Goal: Task Accomplishment & Management: Complete application form

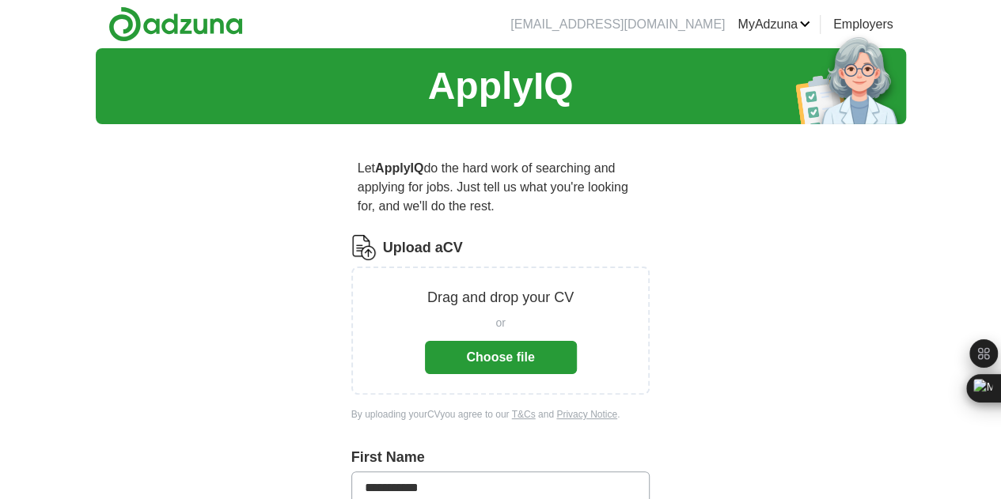
click at [511, 341] on button "Choose file" at bounding box center [501, 357] width 152 height 33
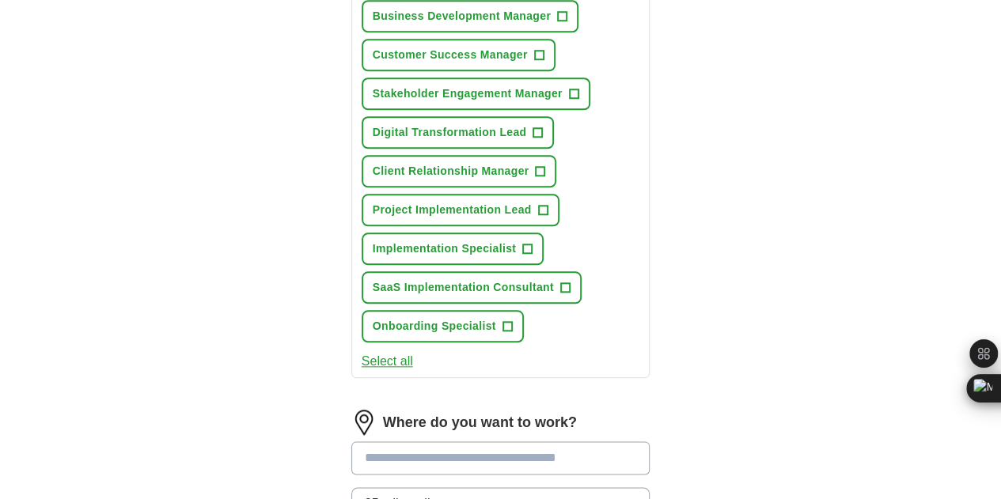
scroll to position [700, 0]
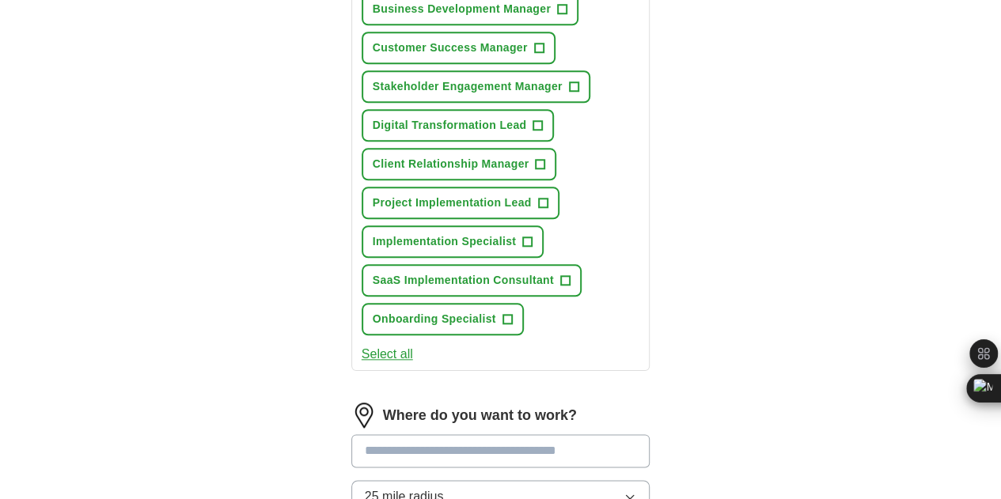
click at [464, 434] on input at bounding box center [500, 450] width 299 height 33
type input "****"
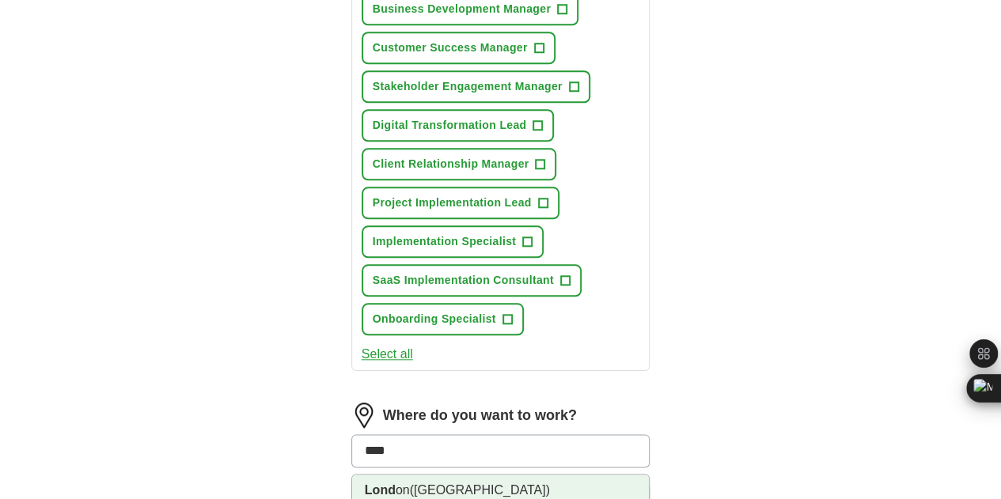
click at [410, 475] on li "Lond on ([GEOGRAPHIC_DATA])" at bounding box center [500, 491] width 297 height 32
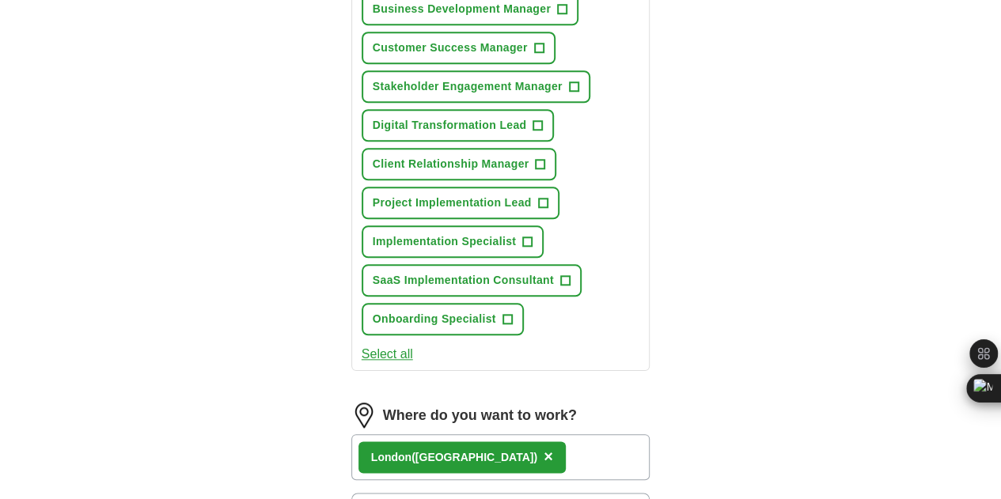
click at [524, 434] on div "Lond on ([GEOGRAPHIC_DATA]) ×" at bounding box center [500, 457] width 299 height 46
click at [554, 434] on div "Lond on ([GEOGRAPHIC_DATA]) ×" at bounding box center [500, 457] width 299 height 46
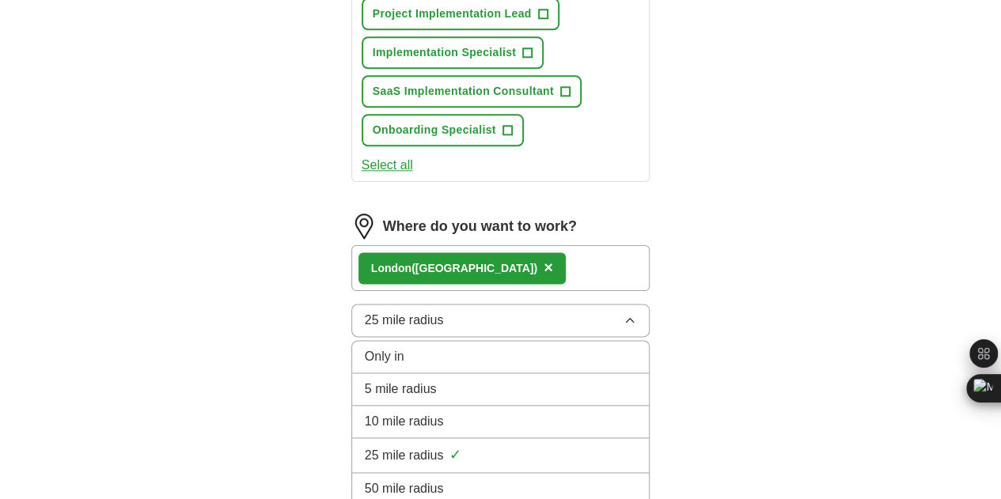
scroll to position [892, 0]
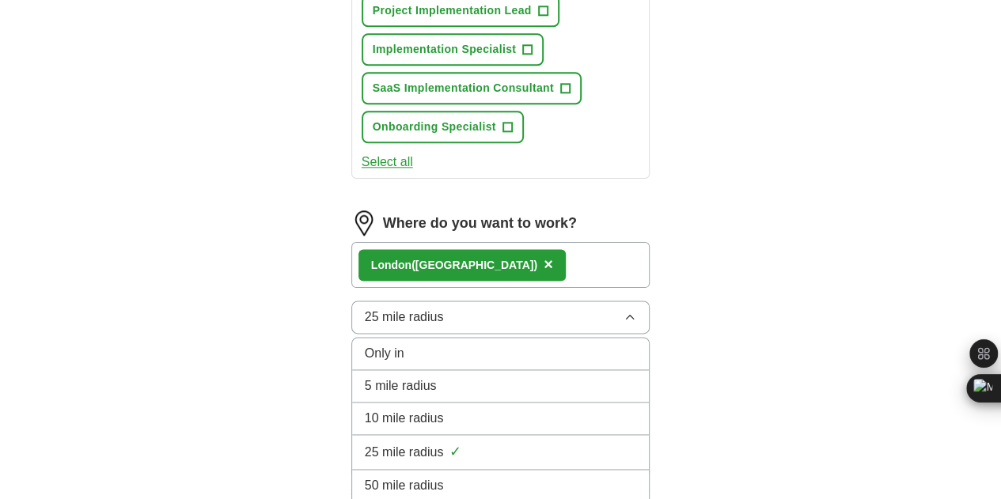
click at [454, 377] on div "5 mile radius" at bounding box center [501, 386] width 272 height 19
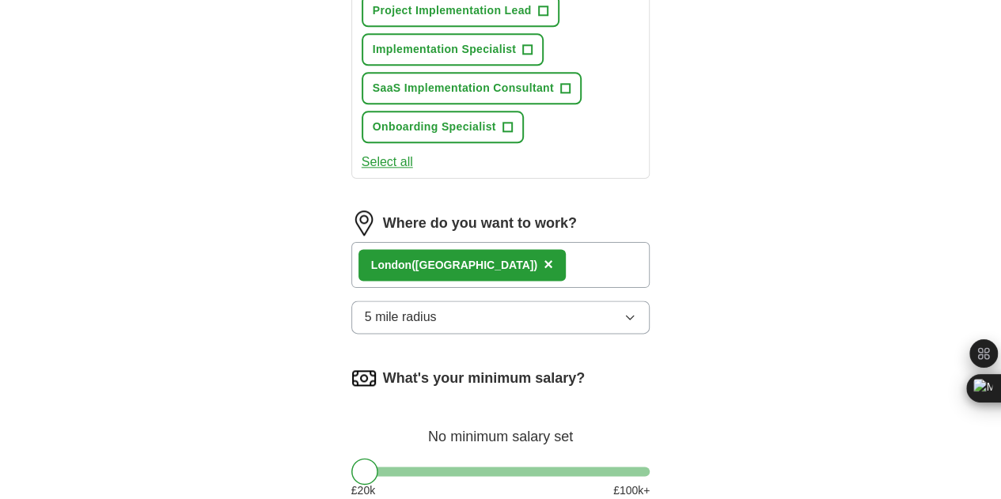
click at [546, 242] on div "Lond on ([GEOGRAPHIC_DATA]) ×" at bounding box center [500, 265] width 299 height 46
click at [556, 242] on div "Lond on ([GEOGRAPHIC_DATA]) ×" at bounding box center [500, 265] width 299 height 46
click at [558, 242] on div "Lond on ([GEOGRAPHIC_DATA]) ×" at bounding box center [500, 265] width 299 height 46
click at [544, 256] on span "×" at bounding box center [548, 264] width 9 height 17
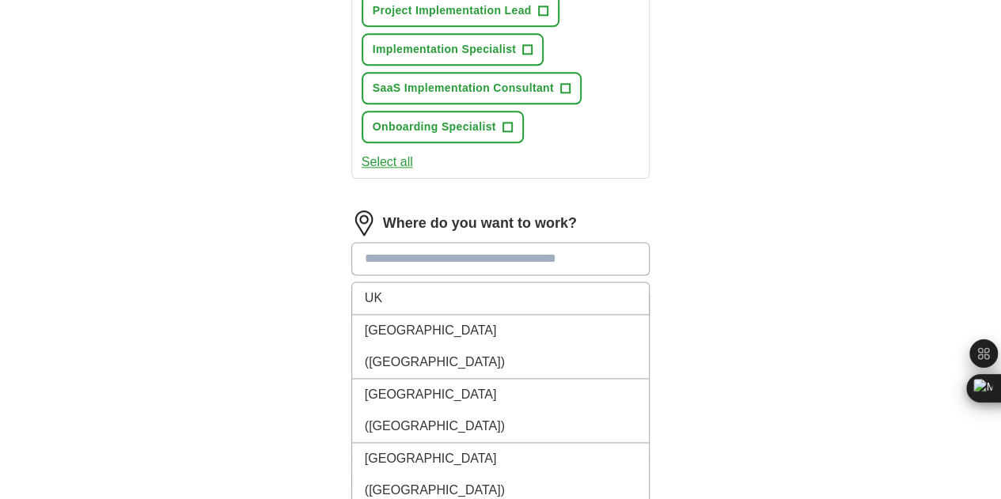
click at [435, 242] on input at bounding box center [500, 258] width 299 height 33
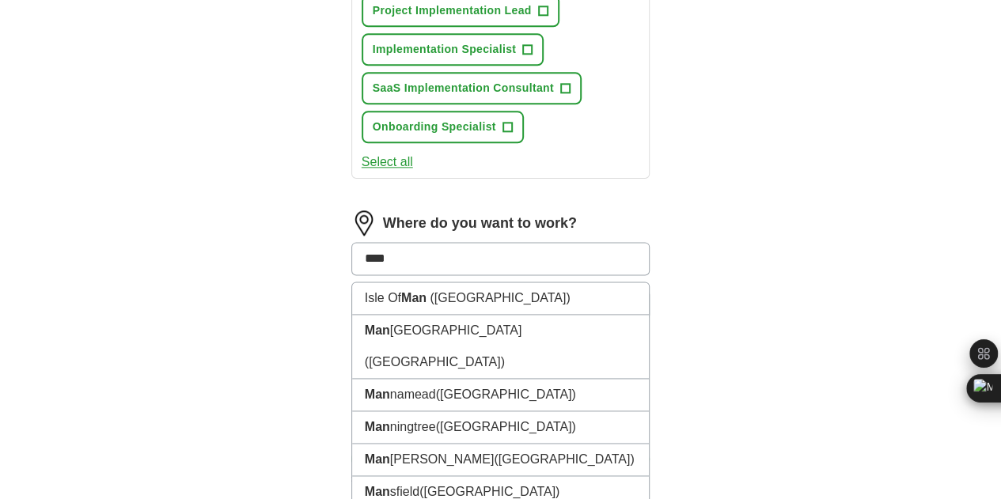
type input "*****"
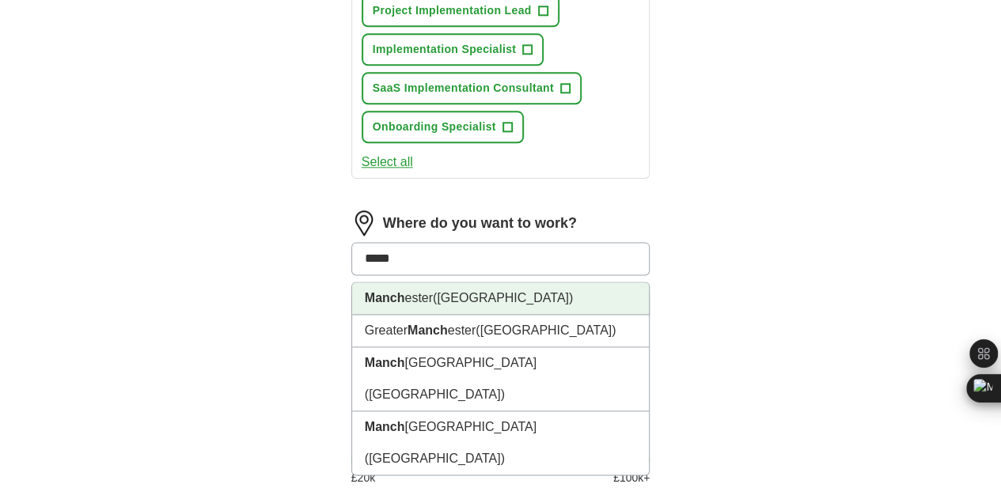
click at [457, 291] on span "([GEOGRAPHIC_DATA])" at bounding box center [503, 297] width 140 height 13
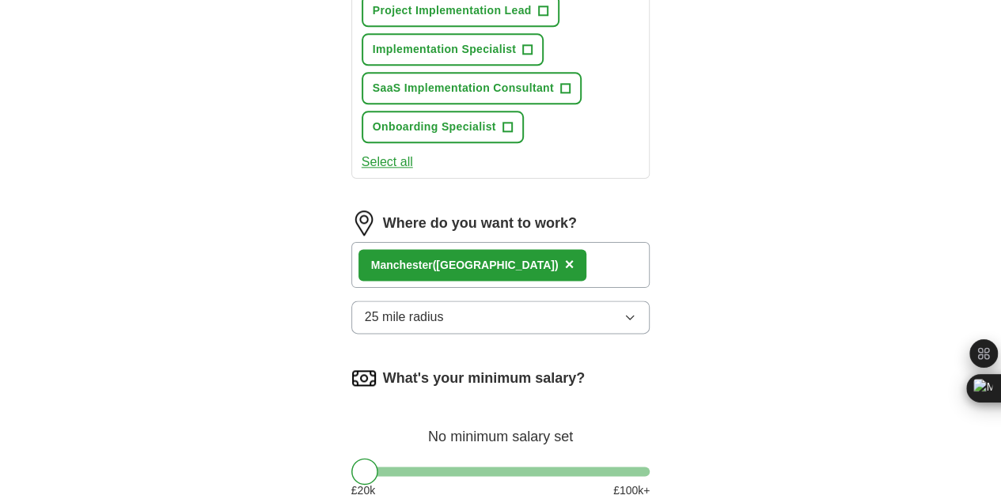
click at [521, 301] on button "25 mile radius" at bounding box center [500, 317] width 299 height 33
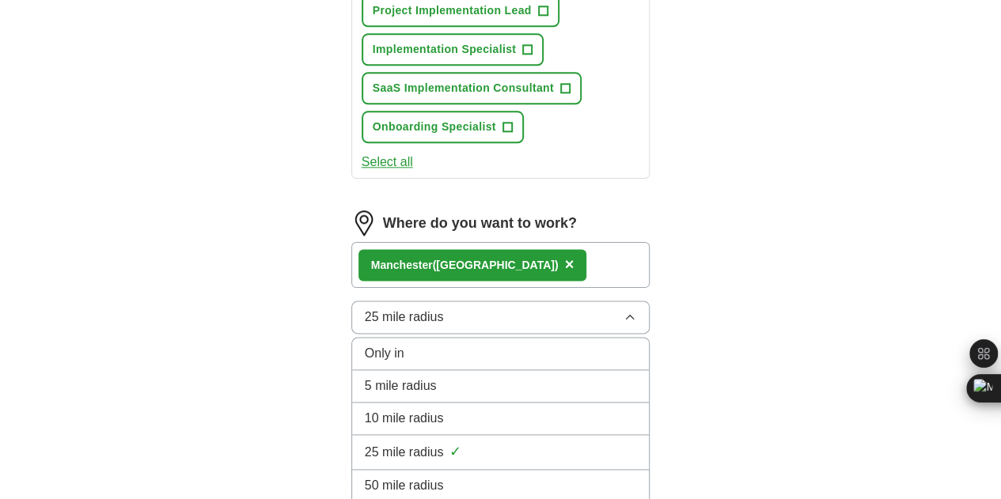
click at [520, 409] on div "10 mile radius" at bounding box center [501, 418] width 272 height 19
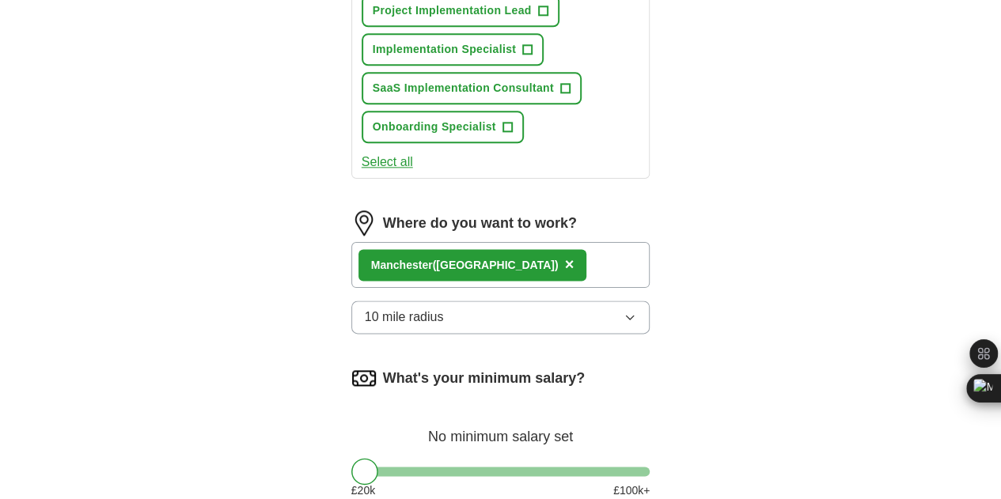
click at [502, 301] on button "10 mile radius" at bounding box center [500, 317] width 299 height 33
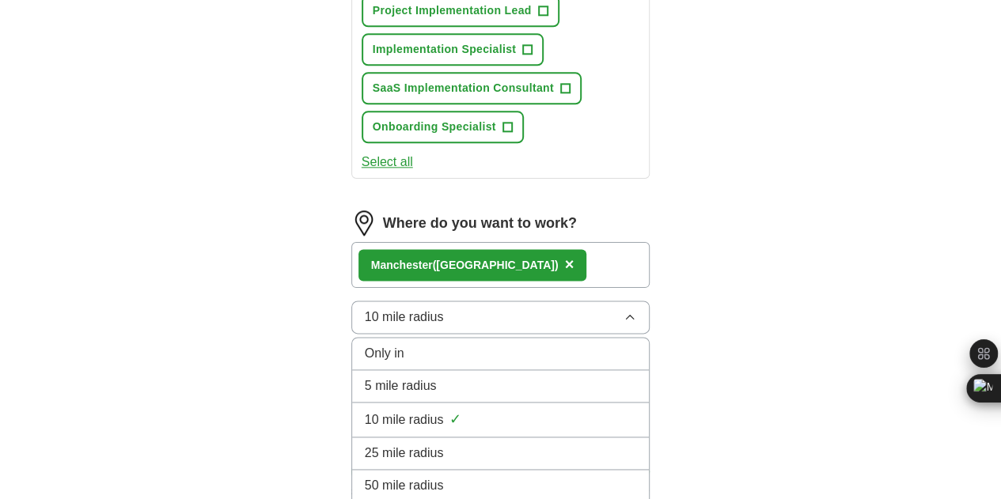
click at [483, 438] on li "25 mile radius" at bounding box center [500, 454] width 297 height 32
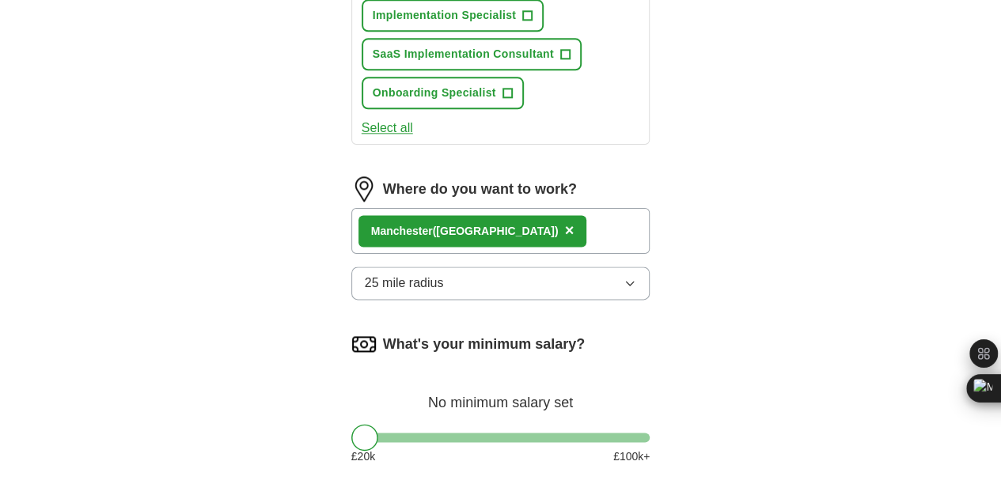
scroll to position [929, 0]
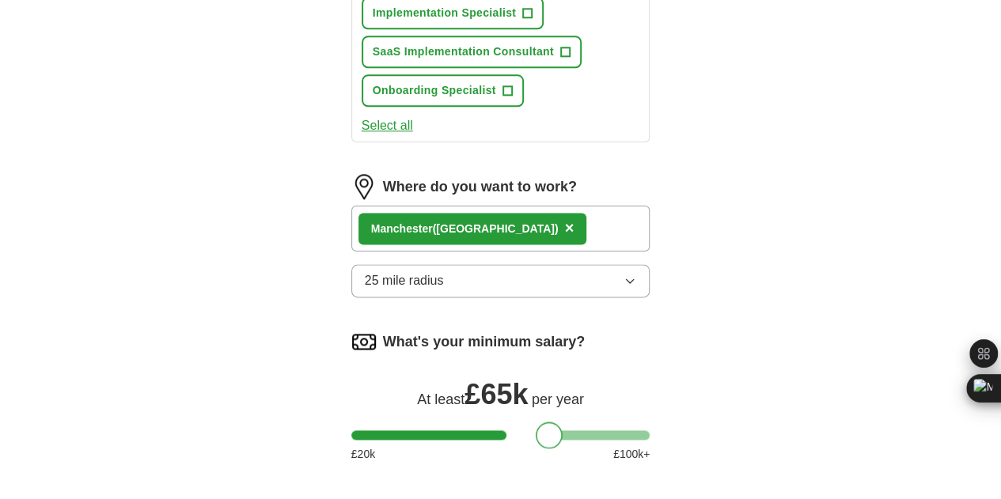
click at [522, 430] on div at bounding box center [500, 434] width 299 height 9
click at [497, 430] on div at bounding box center [500, 434] width 299 height 9
click at [468, 430] on div at bounding box center [500, 434] width 299 height 9
click at [442, 430] on div at bounding box center [500, 434] width 299 height 9
click at [422, 430] on div at bounding box center [500, 434] width 299 height 9
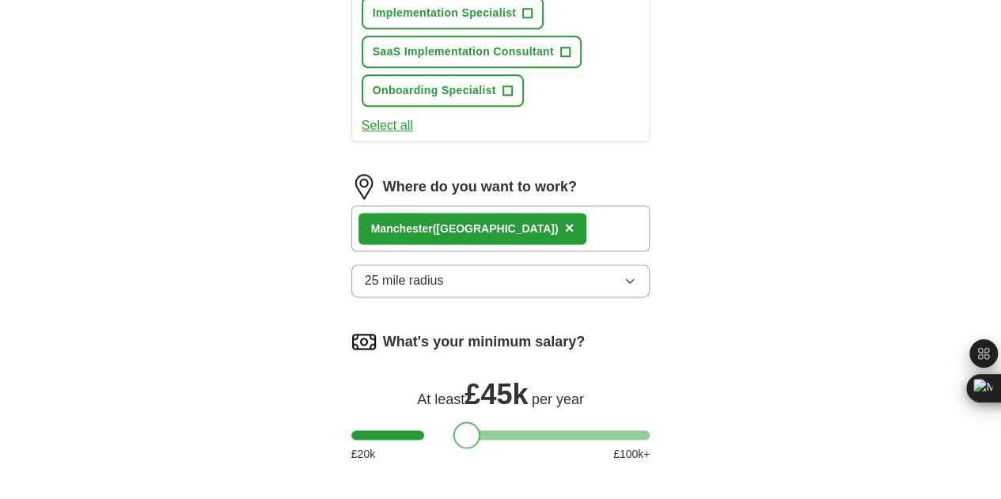
click at [438, 430] on div at bounding box center [500, 434] width 299 height 9
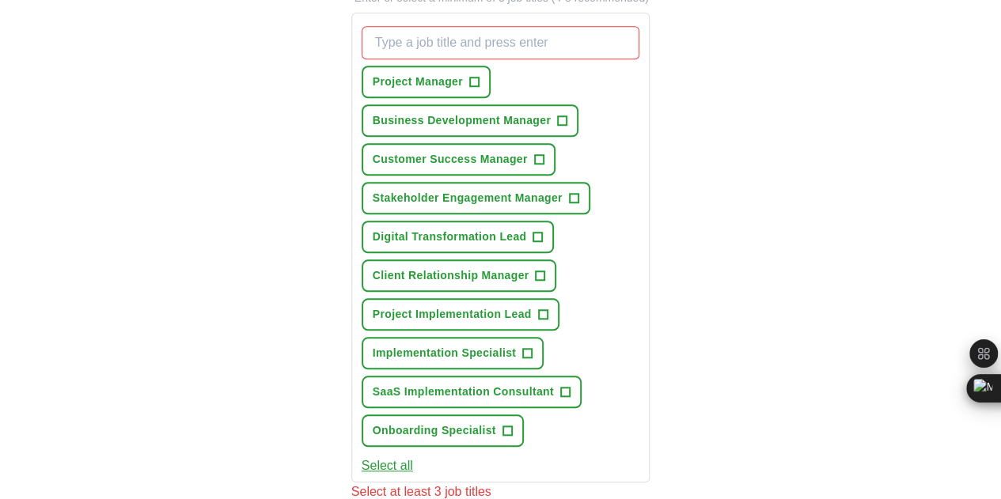
scroll to position [573, 0]
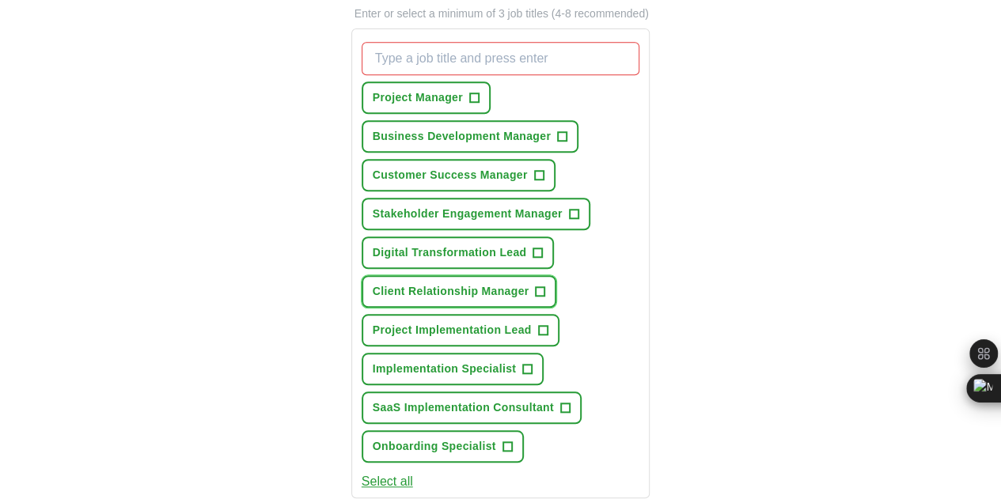
click at [536, 286] on span "+" at bounding box center [540, 292] width 9 height 13
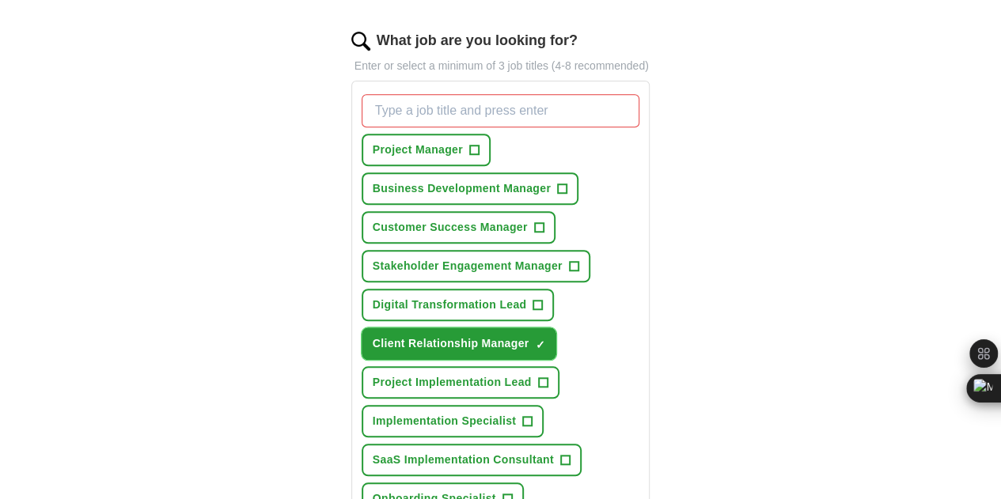
scroll to position [520, 0]
click at [569, 261] on span "+" at bounding box center [573, 267] width 9 height 13
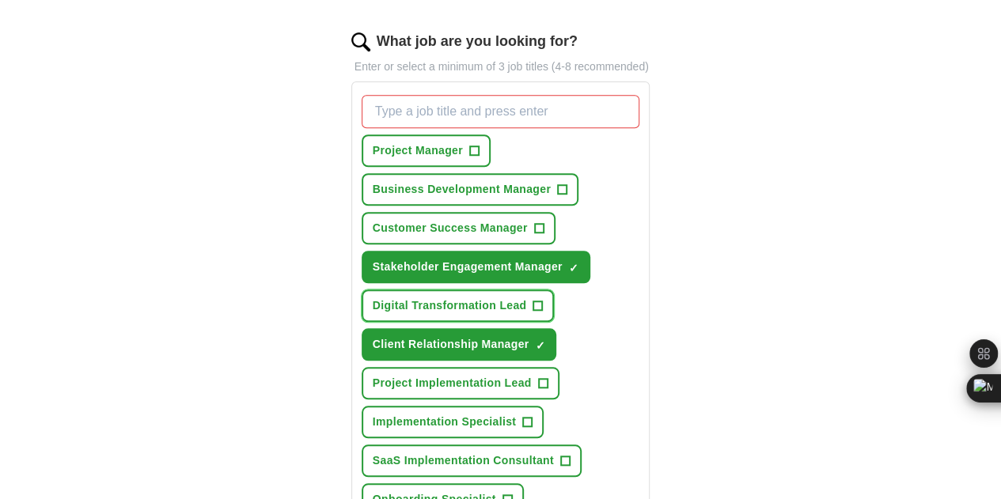
click at [533, 300] on span "+" at bounding box center [537, 306] width 9 height 13
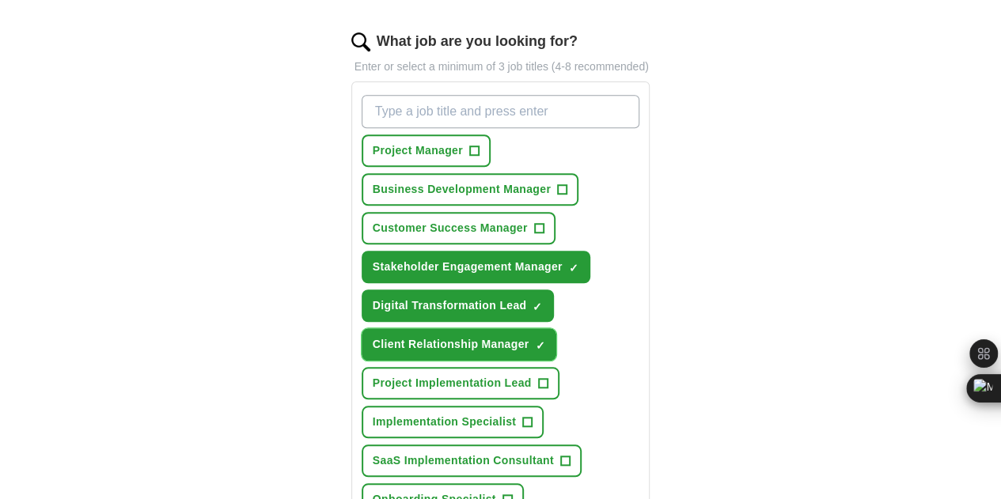
click at [0, 0] on span "×" at bounding box center [0, 0] width 0 height 0
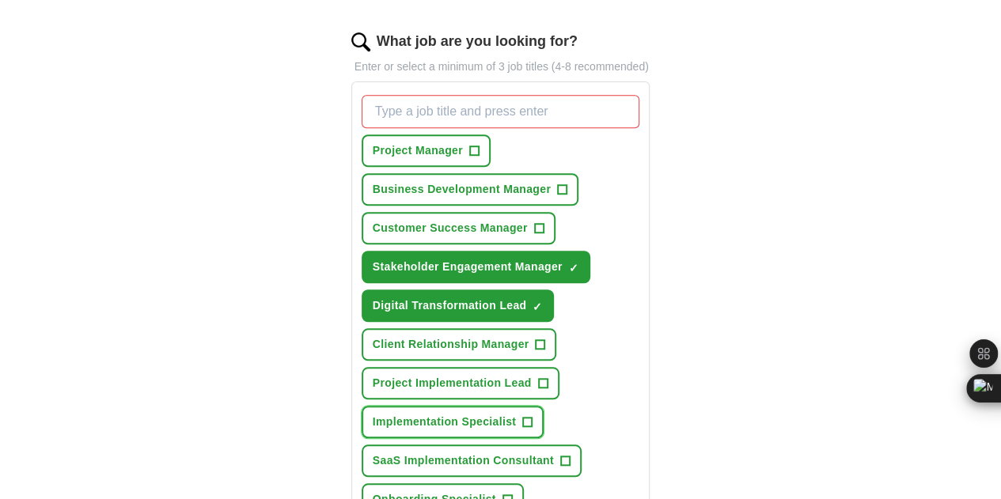
click at [495, 406] on button "Implementation Specialist +" at bounding box center [453, 422] width 182 height 32
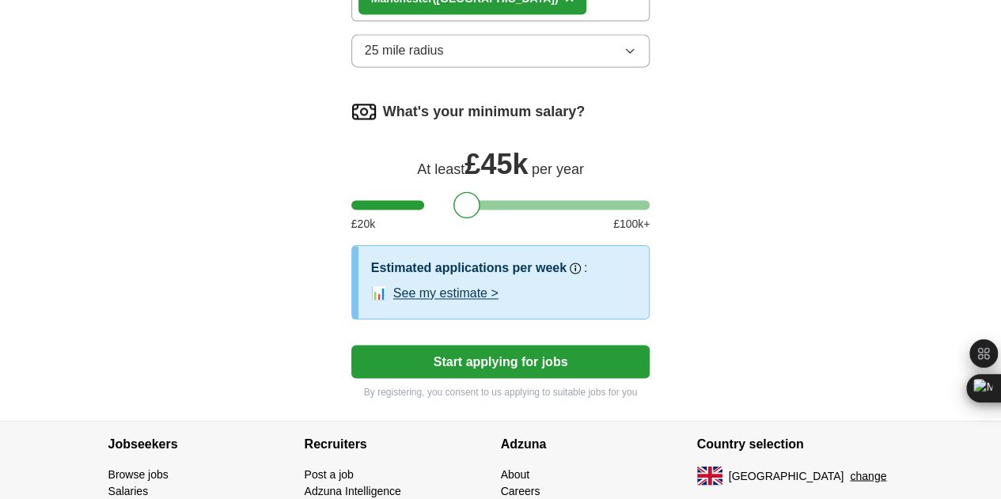
scroll to position [1160, 0]
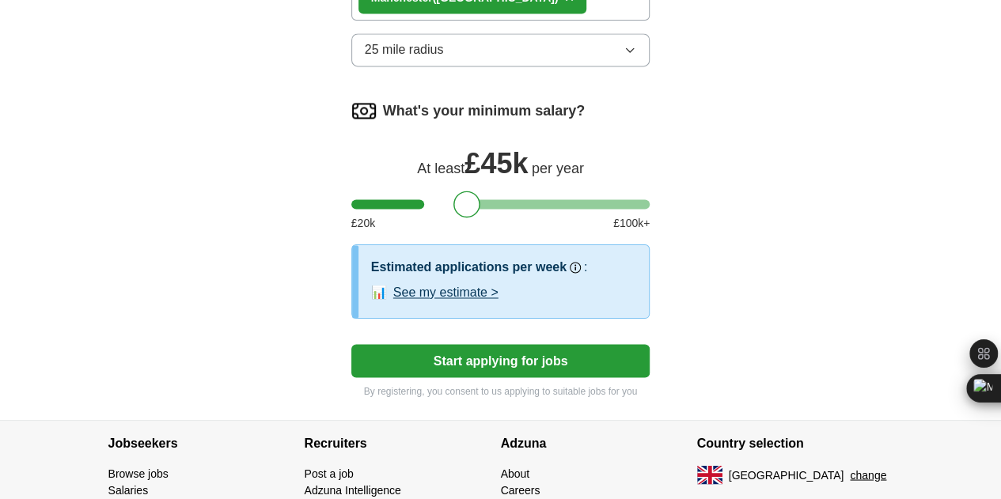
click at [514, 344] on button "Start applying for jobs" at bounding box center [500, 360] width 299 height 33
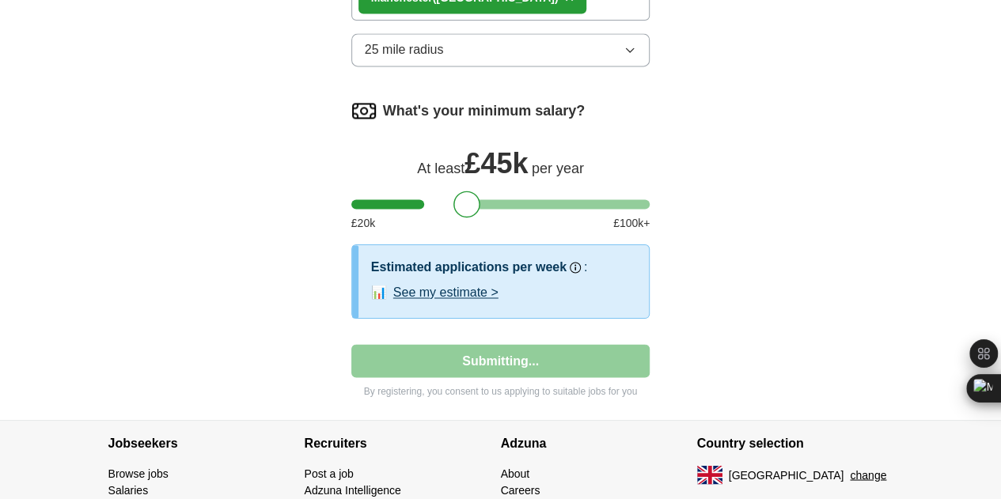
select select "**"
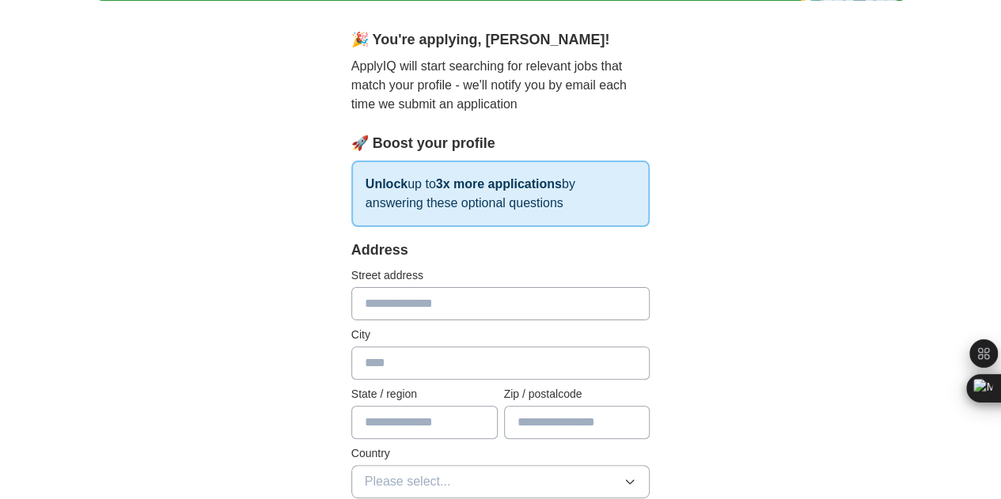
scroll to position [141, 0]
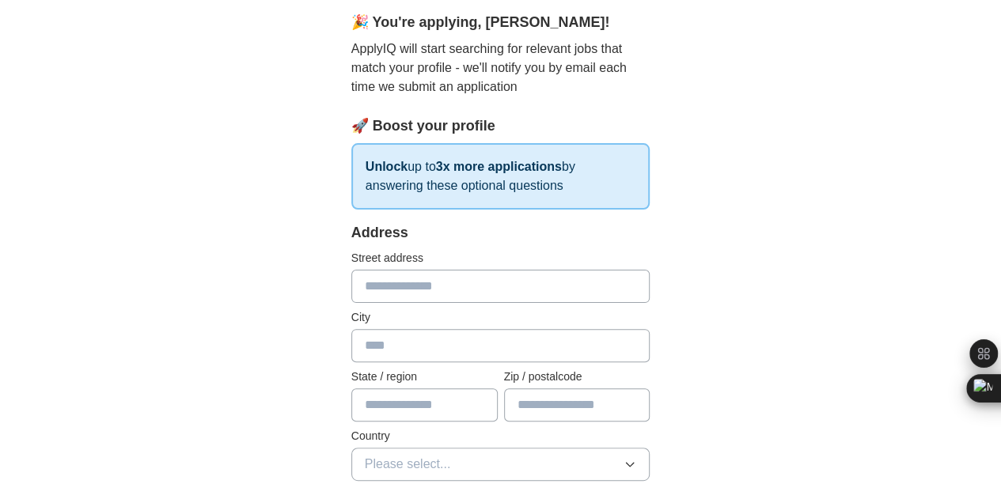
click at [489, 300] on input "text" at bounding box center [500, 286] width 299 height 33
type input "**********"
type input "*******"
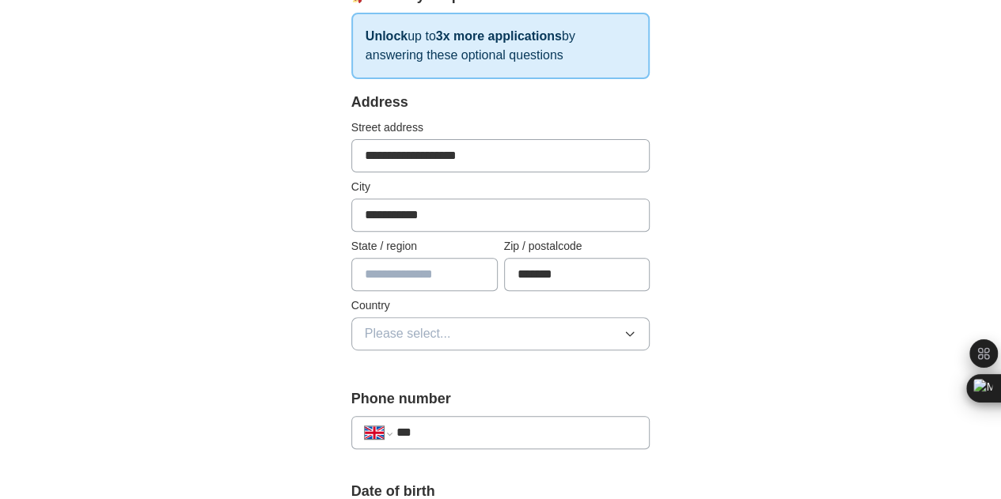
scroll to position [274, 0]
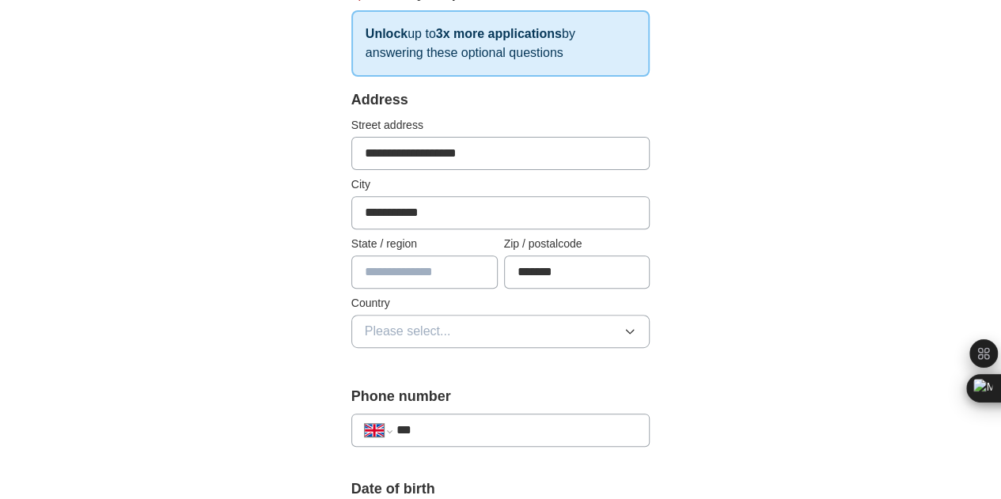
click at [465, 339] on button "Please select..." at bounding box center [500, 331] width 299 height 33
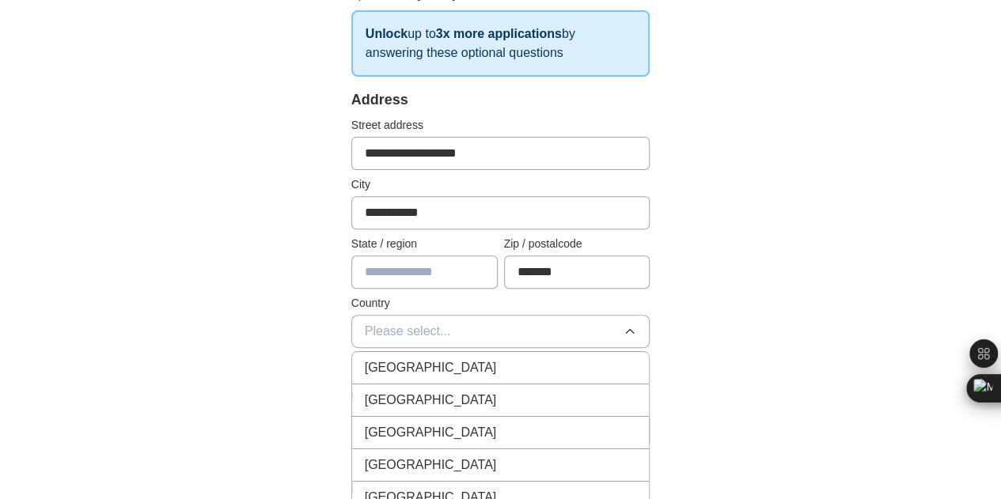
click at [458, 364] on div "[GEOGRAPHIC_DATA]" at bounding box center [501, 367] width 272 height 19
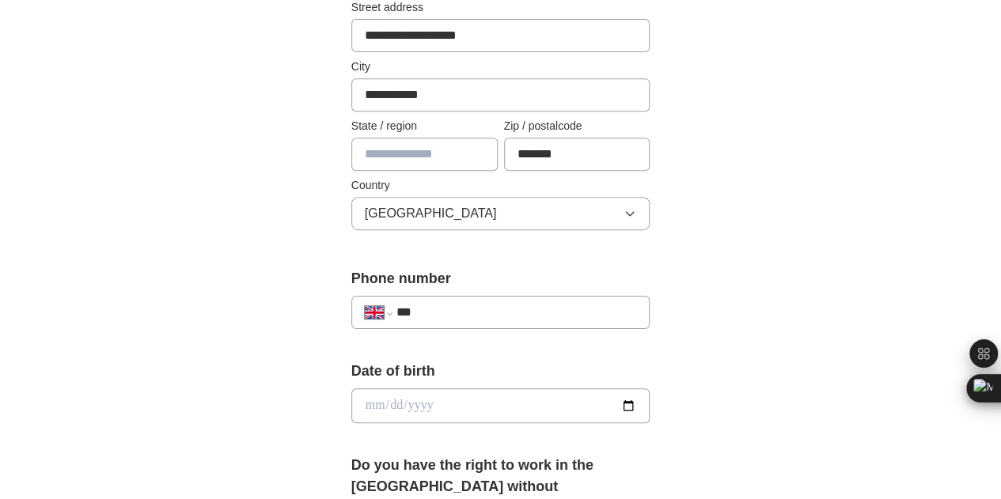
scroll to position [392, 0]
click at [487, 310] on input "***" at bounding box center [516, 311] width 241 height 19
type input "**********"
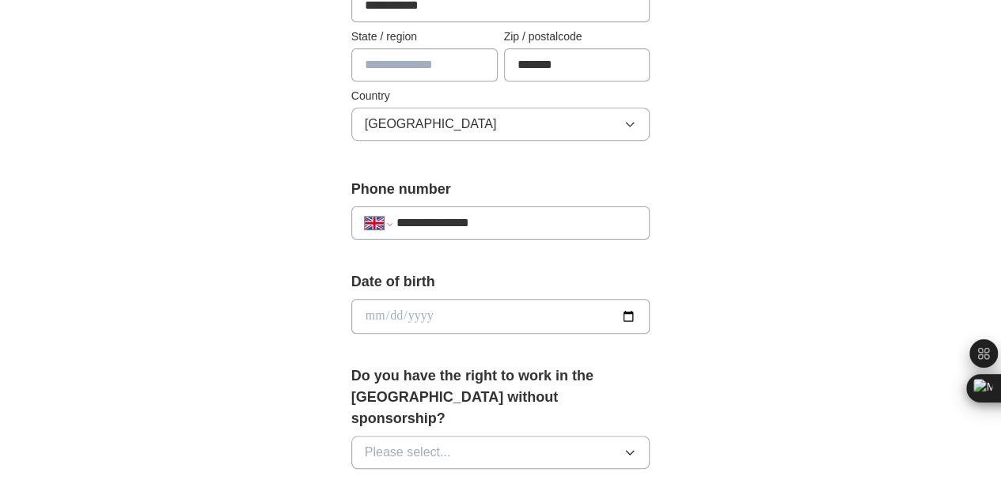
scroll to position [489, 0]
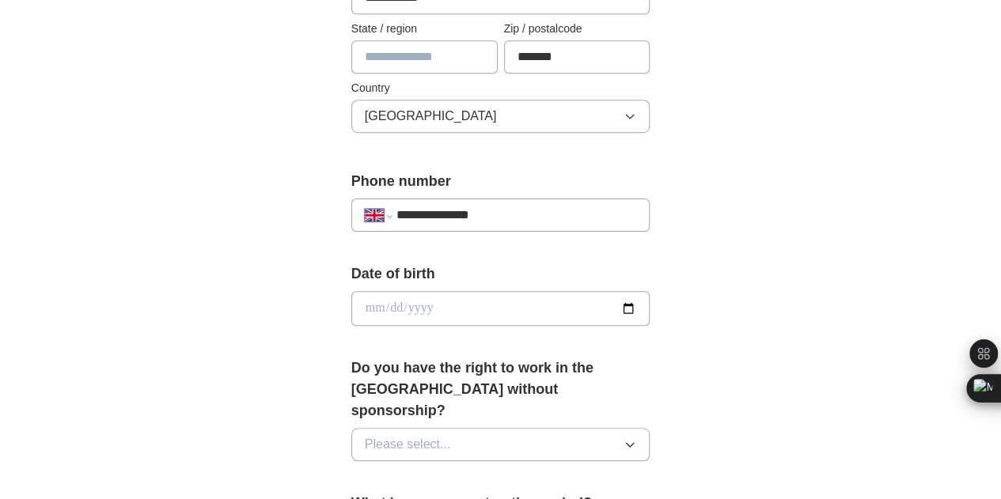
click at [492, 428] on button "Please select..." at bounding box center [500, 444] width 299 height 33
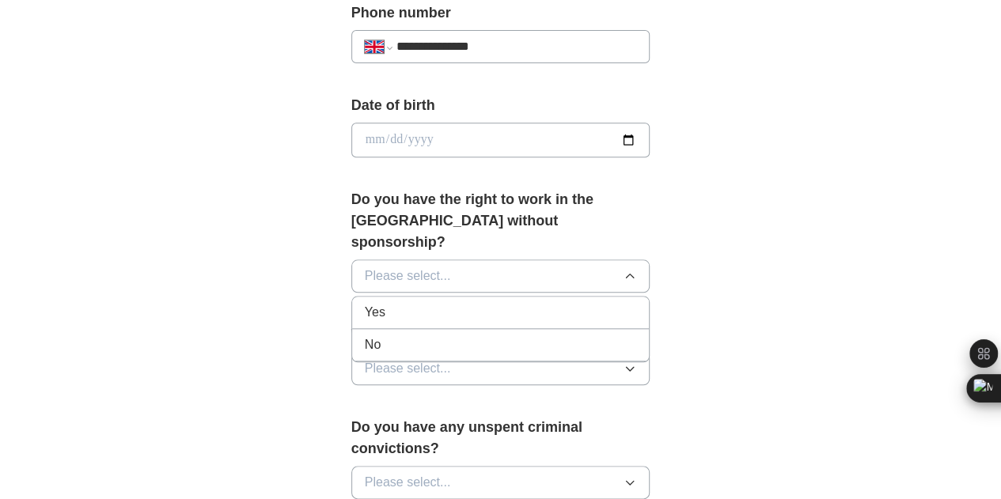
scroll to position [658, 0]
click at [448, 302] on div "Yes" at bounding box center [501, 311] width 272 height 19
click at [467, 351] on button "Please select..." at bounding box center [500, 367] width 299 height 33
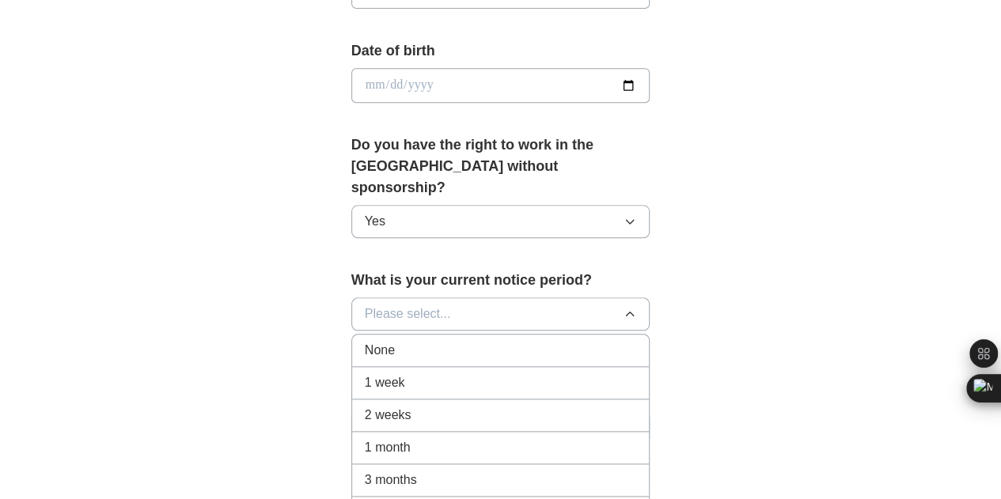
scroll to position [714, 0]
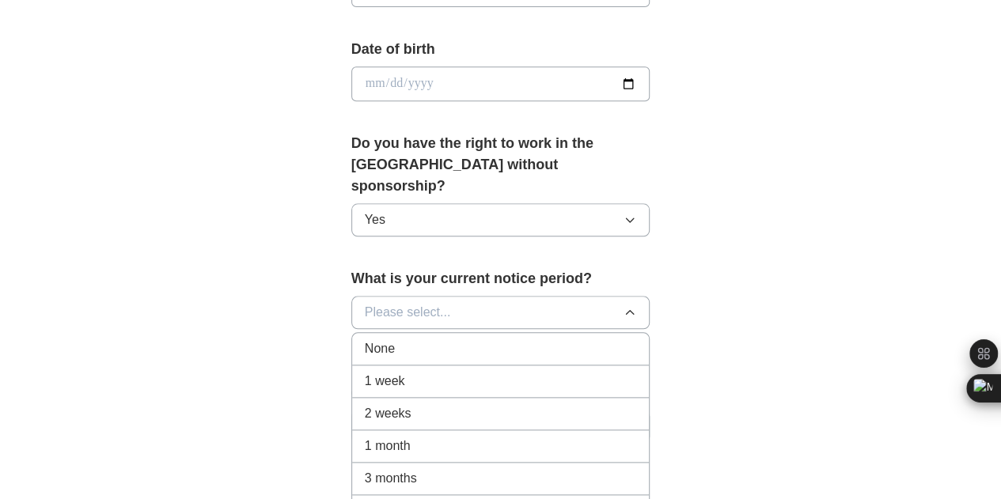
click at [472, 437] on div "1 month" at bounding box center [501, 446] width 272 height 19
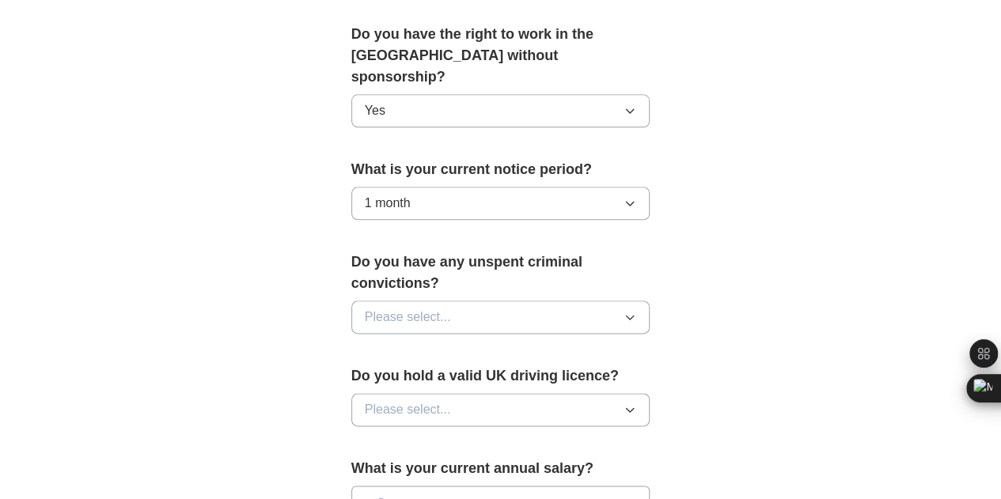
scroll to position [824, 0]
click at [417, 300] on button "Please select..." at bounding box center [500, 316] width 299 height 33
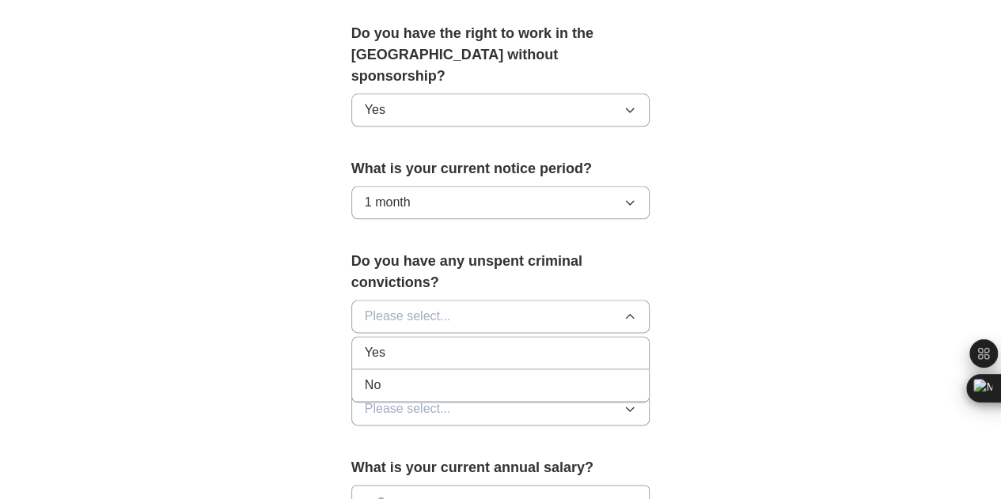
click at [420, 376] on div "No" at bounding box center [501, 385] width 272 height 19
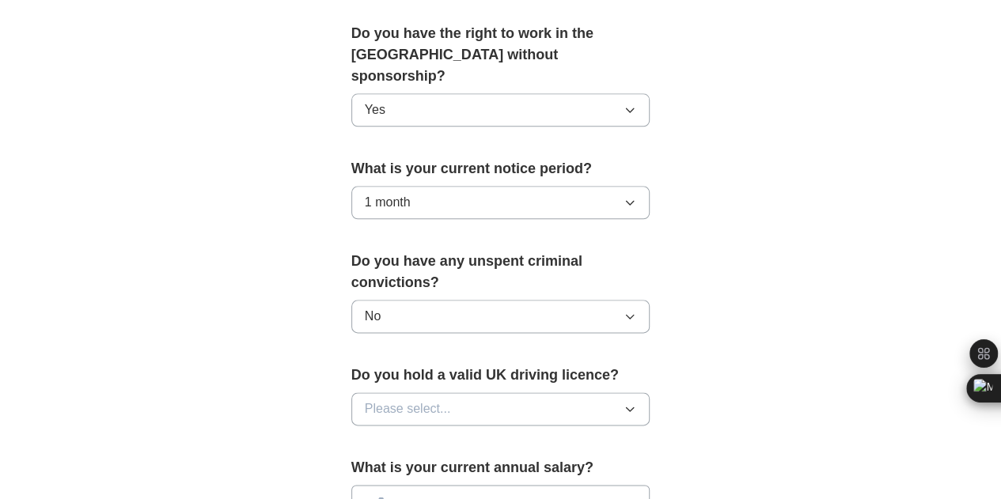
click at [425, 392] on button "Please select..." at bounding box center [500, 408] width 299 height 33
click at [419, 468] on div "No" at bounding box center [501, 477] width 272 height 19
click at [429, 485] on input "text" at bounding box center [500, 501] width 299 height 33
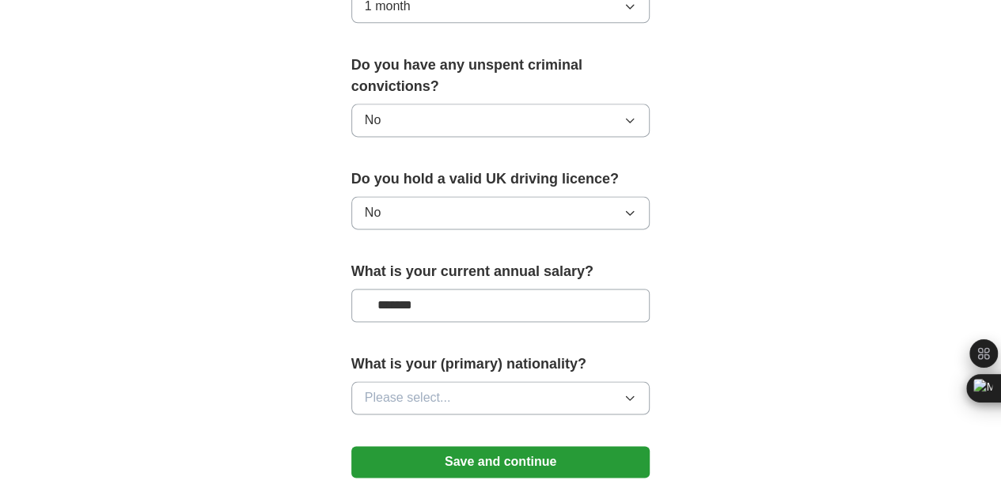
scroll to position [1023, 0]
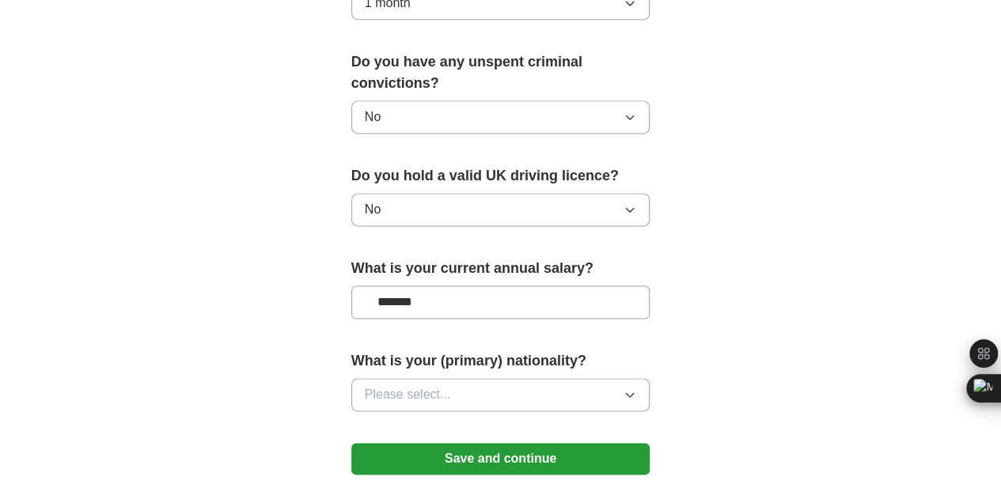
type input "*******"
click at [393, 385] on span "Please select..." at bounding box center [408, 394] width 86 height 19
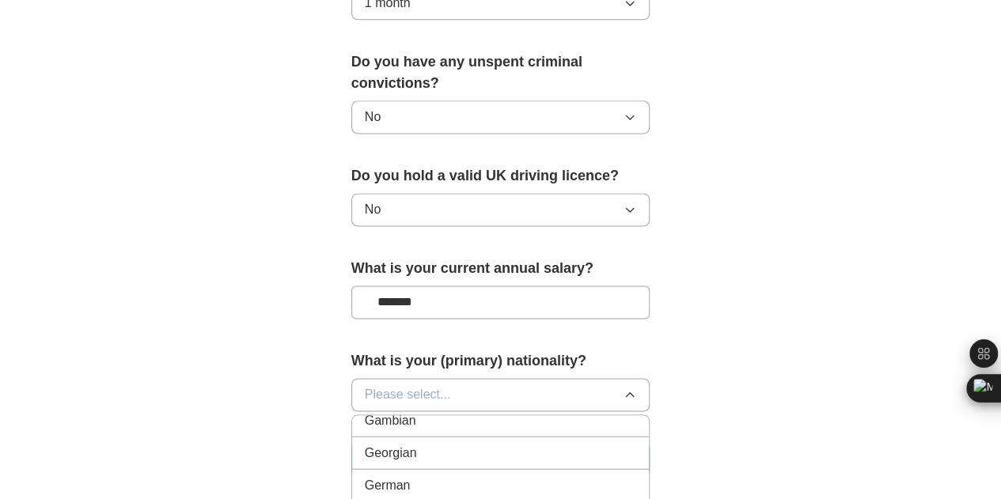
scroll to position [2120, 0]
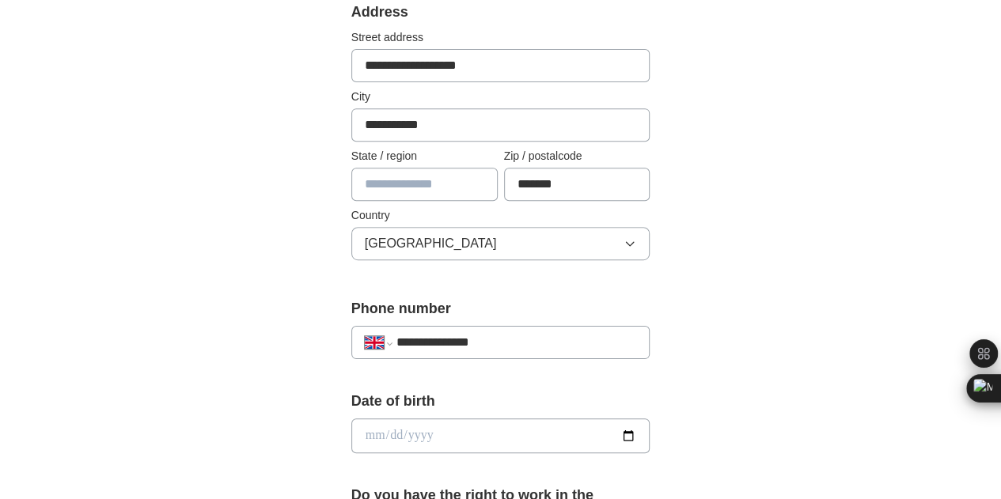
scroll to position [359, 0]
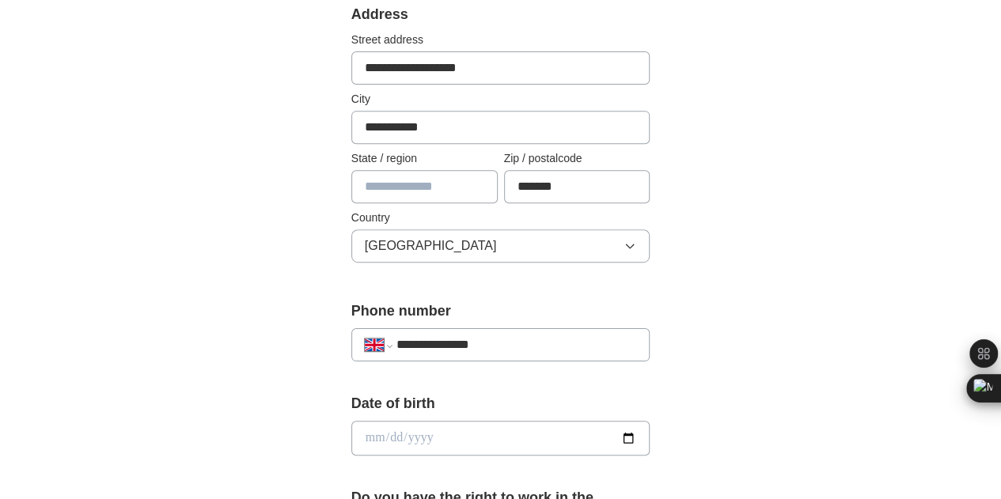
click at [427, 437] on input "date" at bounding box center [500, 438] width 299 height 35
type input "**********"
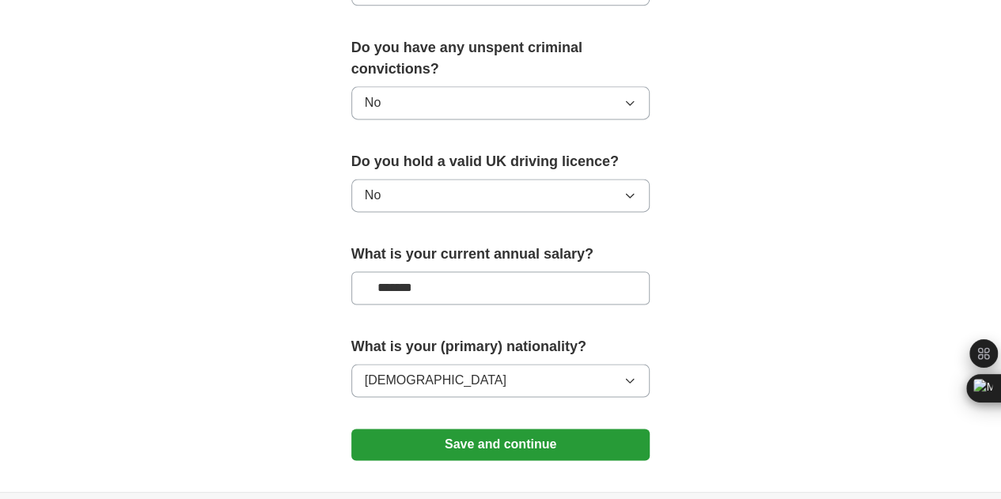
scroll to position [1129, 0]
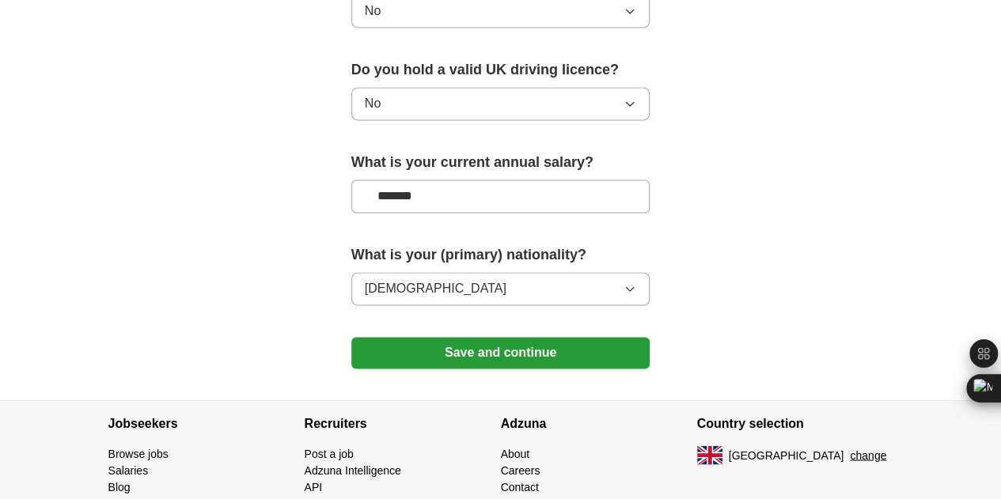
click at [510, 337] on button "Save and continue" at bounding box center [500, 353] width 299 height 32
